Goal: Information Seeking & Learning: Find specific fact

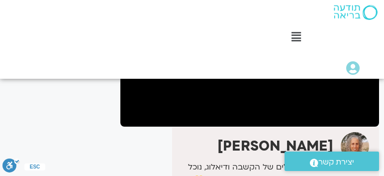
click at [226, 64] on div "Main Menu לוח שידורים לוח שידורים יומי תכניה שבועית ההקלטות שלי קורסים ופעילות …" at bounding box center [285, 39] width 200 height 79
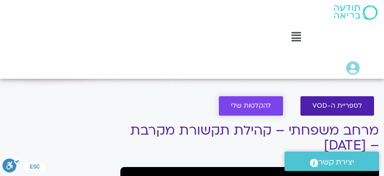
click at [246, 102] on span "להקלטות שלי" at bounding box center [251, 105] width 40 height 7
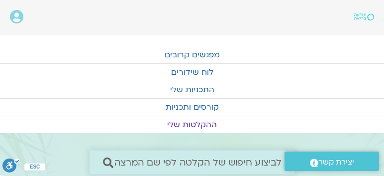
click at [206, 162] on span "לביצוע חיפוש של הקלטה לפי שם המרצה" at bounding box center [198, 162] width 168 height 10
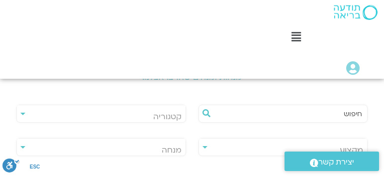
scroll to position [256, 0]
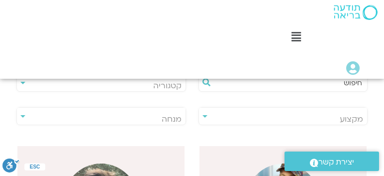
click at [324, 87] on input "text" at bounding box center [288, 82] width 149 height 17
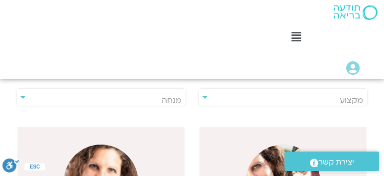
scroll to position [341, 0]
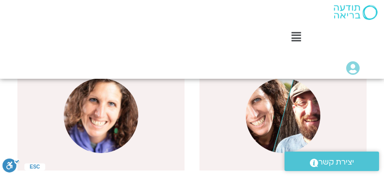
type input "שאנייה"
click at [124, 106] on img at bounding box center [101, 115] width 75 height 75
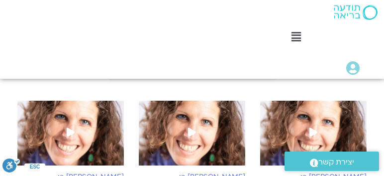
scroll to position [369, 0]
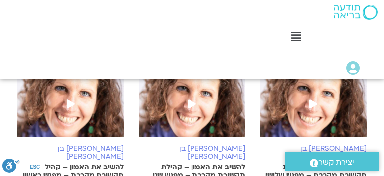
click at [298, 163] on p "להשיב את האמון – קהילת תקשורת מקרבת – מפגש שלישי" at bounding box center [313, 171] width 106 height 16
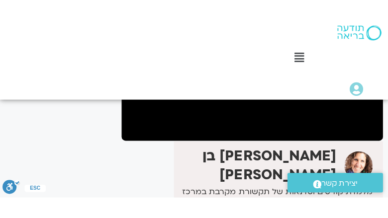
scroll to position [199, 0]
